Goal: Information Seeking & Learning: Learn about a topic

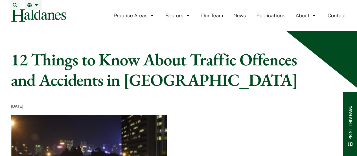
scroll to position [198, 0]
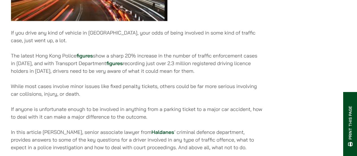
click at [50, 92] on p "While most cases involve minor issues like fixed penalty tickets, others could …" at bounding box center [137, 89] width 252 height 15
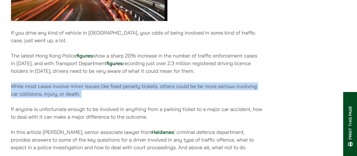
click at [50, 92] on p "While most cases involve minor issues like fixed penalty tickets, others could …" at bounding box center [137, 89] width 252 height 15
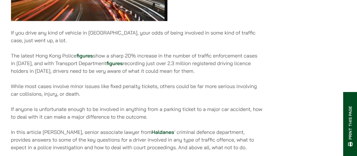
click at [64, 116] on p "If anyone is unfortunate enough to be involved in anything from a parking ticke…" at bounding box center [137, 112] width 252 height 15
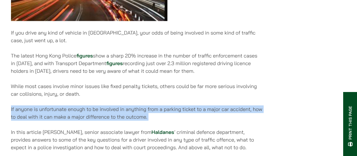
click at [64, 116] on p "If anyone is unfortunate enough to be involved in anything from a parking ticke…" at bounding box center [137, 112] width 252 height 15
click at [72, 112] on p "If anyone is unfortunate enough to be involved in anything from a parking ticke…" at bounding box center [137, 112] width 252 height 15
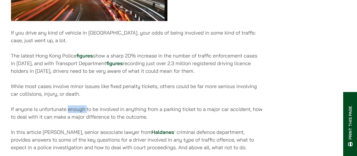
click at [72, 112] on p "If anyone is unfortunate enough to be involved in anything from a parking ticke…" at bounding box center [137, 112] width 252 height 15
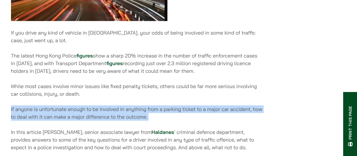
click at [72, 112] on p "If anyone is unfortunate enough to be involved in anything from a parking ticke…" at bounding box center [137, 112] width 252 height 15
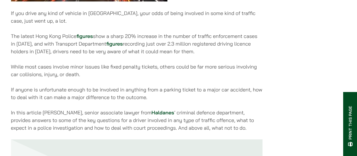
scroll to position [226, 0]
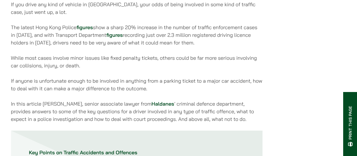
click at [72, 112] on p "In this article [PERSON_NAME], senior associate lawyer from [PERSON_NAME] ’ cri…" at bounding box center [137, 111] width 252 height 23
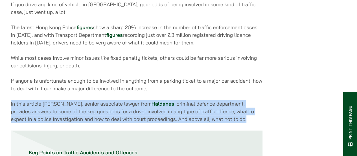
click at [72, 112] on p "In this article [PERSON_NAME], senior associate lawyer from [PERSON_NAME] ’ cri…" at bounding box center [137, 111] width 252 height 23
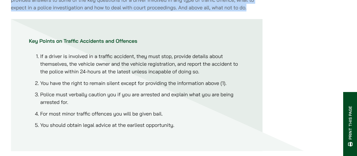
scroll to position [339, 0]
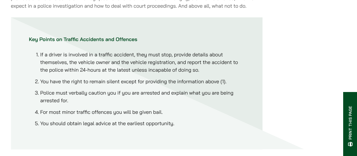
click at [110, 66] on li "If a driver is involved in a traffic accident, they must stop, provide details …" at bounding box center [142, 62] width 204 height 23
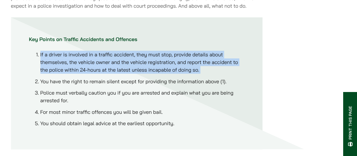
click at [110, 66] on li "If a driver is involved in a traffic accident, they must stop, provide details …" at bounding box center [142, 62] width 204 height 23
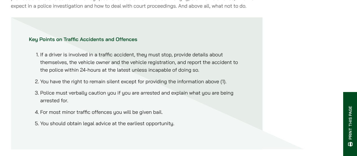
click at [114, 85] on li "You have the right to remain silent except for providing the information above …" at bounding box center [142, 81] width 204 height 8
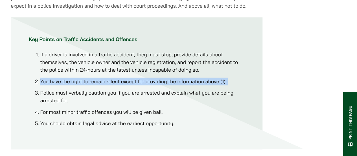
click at [114, 85] on li "You have the right to remain silent except for providing the information above …" at bounding box center [142, 81] width 204 height 8
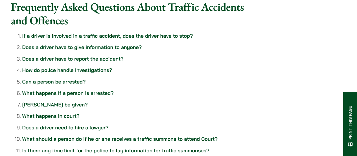
scroll to position [508, 0]
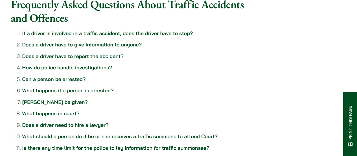
click at [56, 116] on link "What happens in court?" at bounding box center [50, 113] width 57 height 6
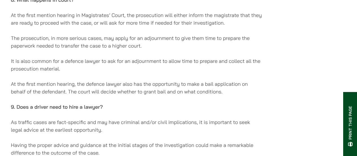
scroll to position [1441, 0]
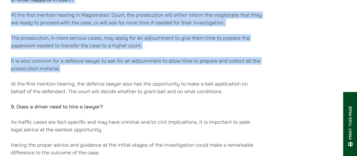
drag, startPoint x: 9, startPoint y: 3, endPoint x: 180, endPoint y: 70, distance: 184.4
click at [180, 70] on p "It is also common for a defence lawyer to ask for an adjournment to allow time …" at bounding box center [137, 64] width 252 height 15
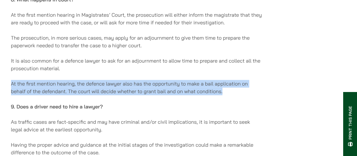
drag, startPoint x: 156, startPoint y: 73, endPoint x: 241, endPoint y: 96, distance: 87.7
click at [241, 95] on p "At the first mention hearing, the defence lawyer also has the opportunity to ma…" at bounding box center [137, 87] width 252 height 15
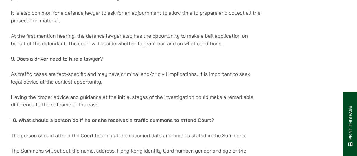
scroll to position [1497, 0]
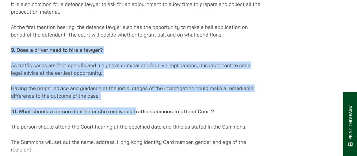
drag, startPoint x: 10, startPoint y: 53, endPoint x: 136, endPoint y: 104, distance: 135.3
click at [127, 98] on p "Having the proper advice and guidance at the initial stages of the investigatio…" at bounding box center [137, 91] width 252 height 15
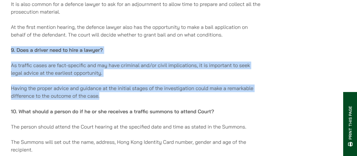
drag, startPoint x: 115, startPoint y: 97, endPoint x: 4, endPoint y: 55, distance: 118.3
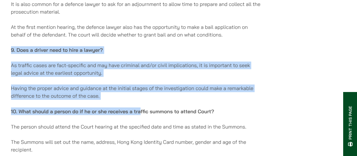
drag, startPoint x: 3, startPoint y: 55, endPoint x: 140, endPoint y: 106, distance: 146.5
click at [129, 98] on p "Having the proper advice and guidance at the initial stages of the investigatio…" at bounding box center [137, 91] width 252 height 15
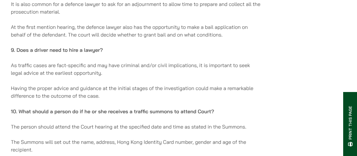
scroll to position [1525, 0]
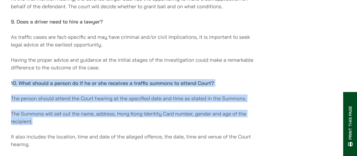
drag, startPoint x: 12, startPoint y: 86, endPoint x: 117, endPoint y: 128, distance: 112.9
click at [117, 125] on p "The Summons will set out the name, address, Hong Kong Identity Card number, gen…" at bounding box center [137, 116] width 252 height 15
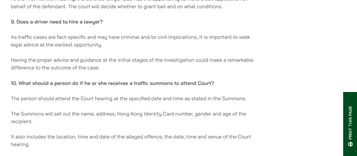
scroll to position [1554, 0]
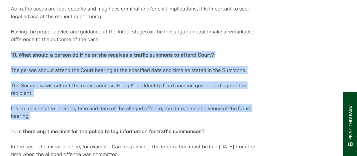
drag, startPoint x: 60, startPoint y: 119, endPoint x: 7, endPoint y: 57, distance: 81.8
drag, startPoint x: 6, startPoint y: 58, endPoint x: 84, endPoint y: 118, distance: 98.0
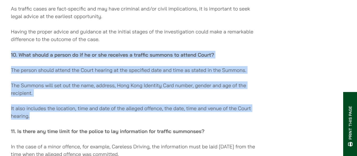
click at [84, 118] on p "It also includes the location, time and date of the alleged offence, the date, …" at bounding box center [137, 111] width 252 height 15
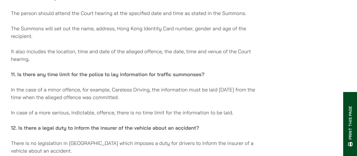
scroll to position [1610, 0]
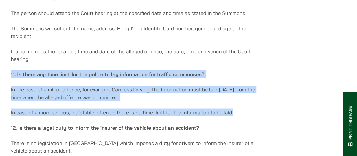
drag, startPoint x: 8, startPoint y: 78, endPoint x: 249, endPoint y: 115, distance: 242.9
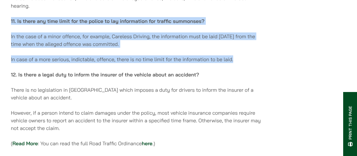
scroll to position [1667, 0]
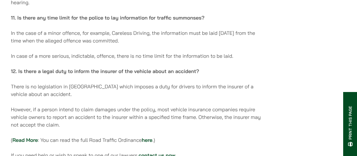
click at [85, 74] on strong "12. Is there a legal duty to inform the insurer of the vehicle about an acciden…" at bounding box center [105, 71] width 188 height 6
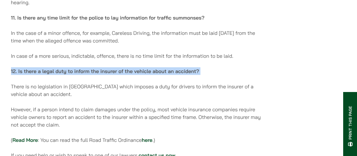
click at [85, 74] on strong "12. Is there a legal duty to inform the insurer of the vehicle about an acciden…" at bounding box center [105, 71] width 188 height 6
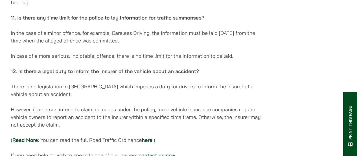
click at [88, 91] on p "There is no legislation in [GEOGRAPHIC_DATA] which imposes a duty for drivers t…" at bounding box center [137, 89] width 252 height 15
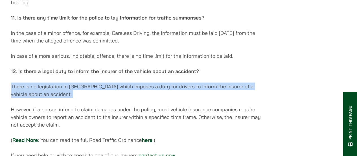
click at [88, 91] on p "There is no legislation in [GEOGRAPHIC_DATA] which imposes a duty for drivers t…" at bounding box center [137, 89] width 252 height 15
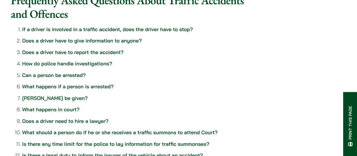
scroll to position [508, 0]
